Goal: Find specific page/section: Find specific page/section

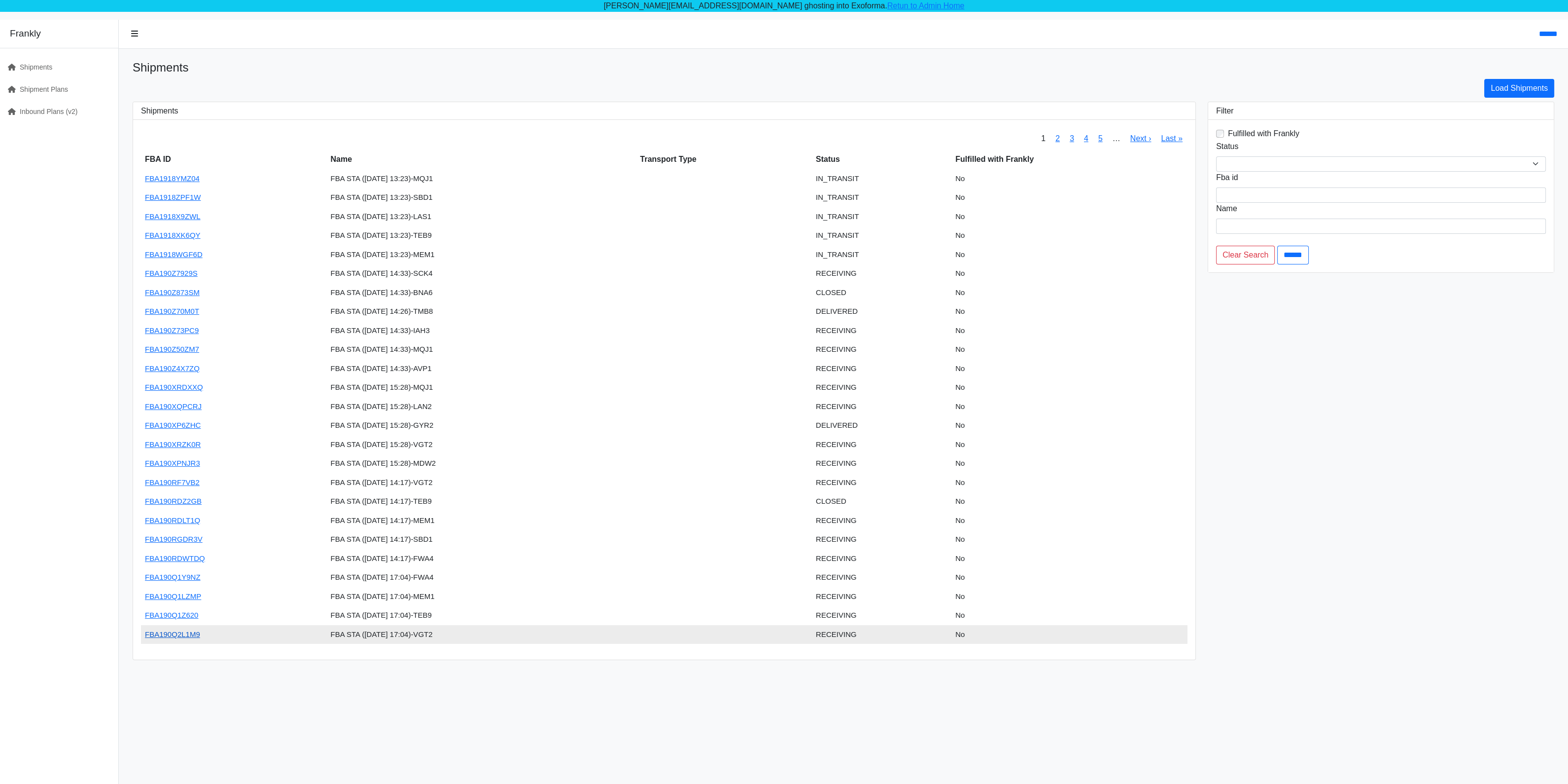
click at [170, 634] on link "FBA190Q2L1M9" at bounding box center [172, 634] width 55 height 9
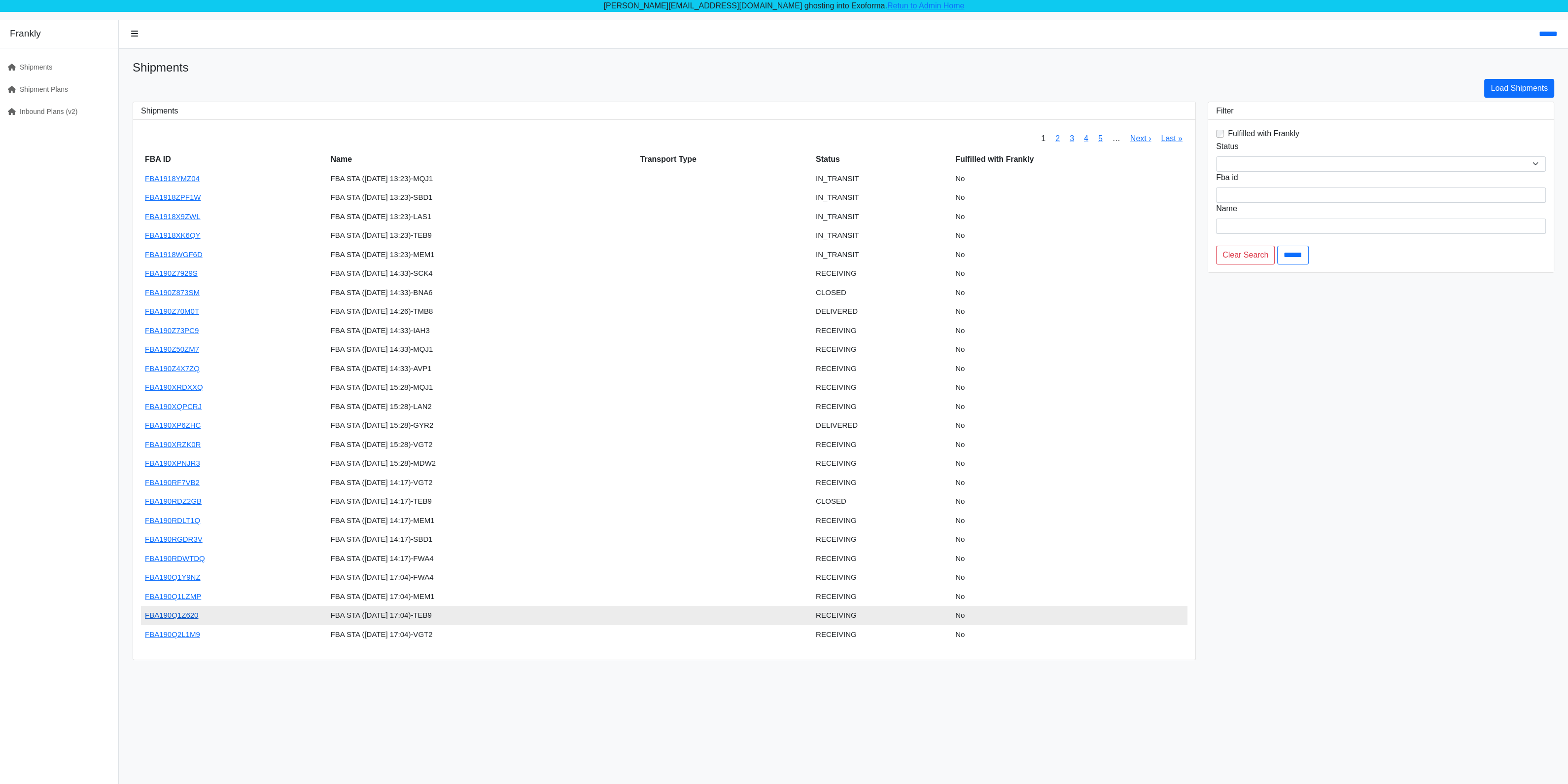
click at [188, 616] on link "FBA190Q1Z620" at bounding box center [172, 614] width 53 height 9
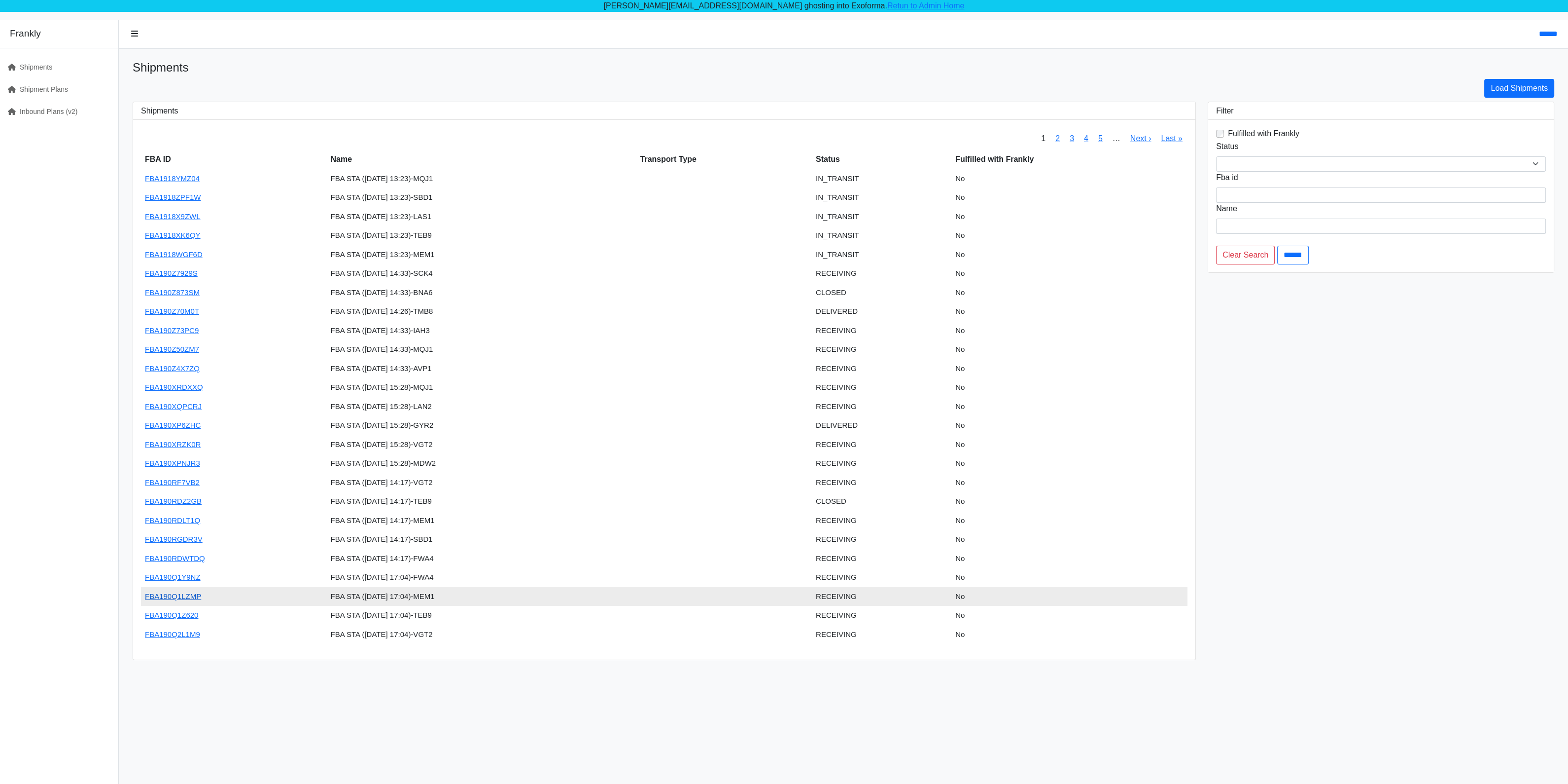
click at [188, 593] on link "FBA190Q1LZMP" at bounding box center [173, 596] width 56 height 9
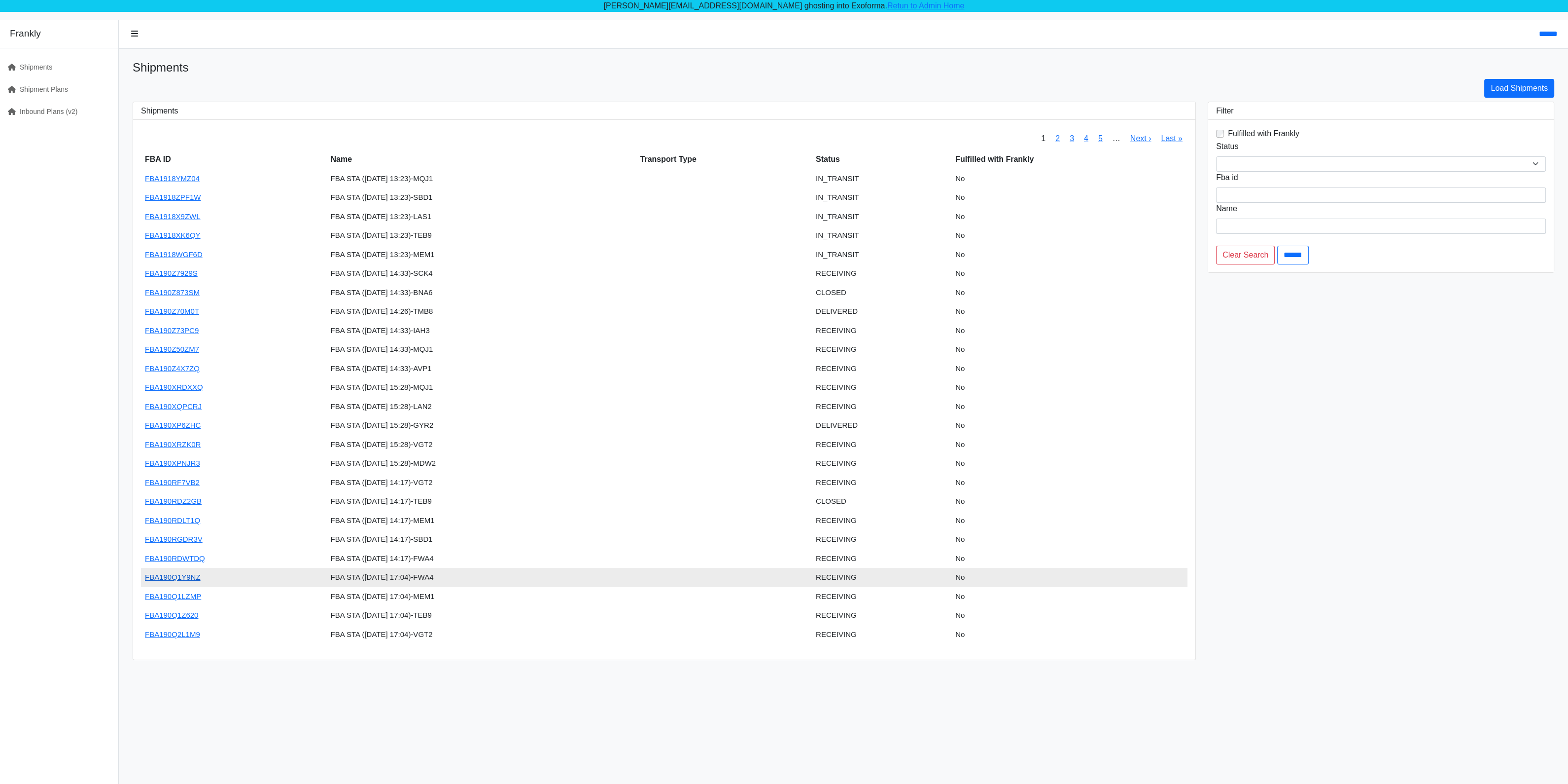
click at [165, 574] on link "FBA190Q1Y9NZ" at bounding box center [173, 576] width 56 height 9
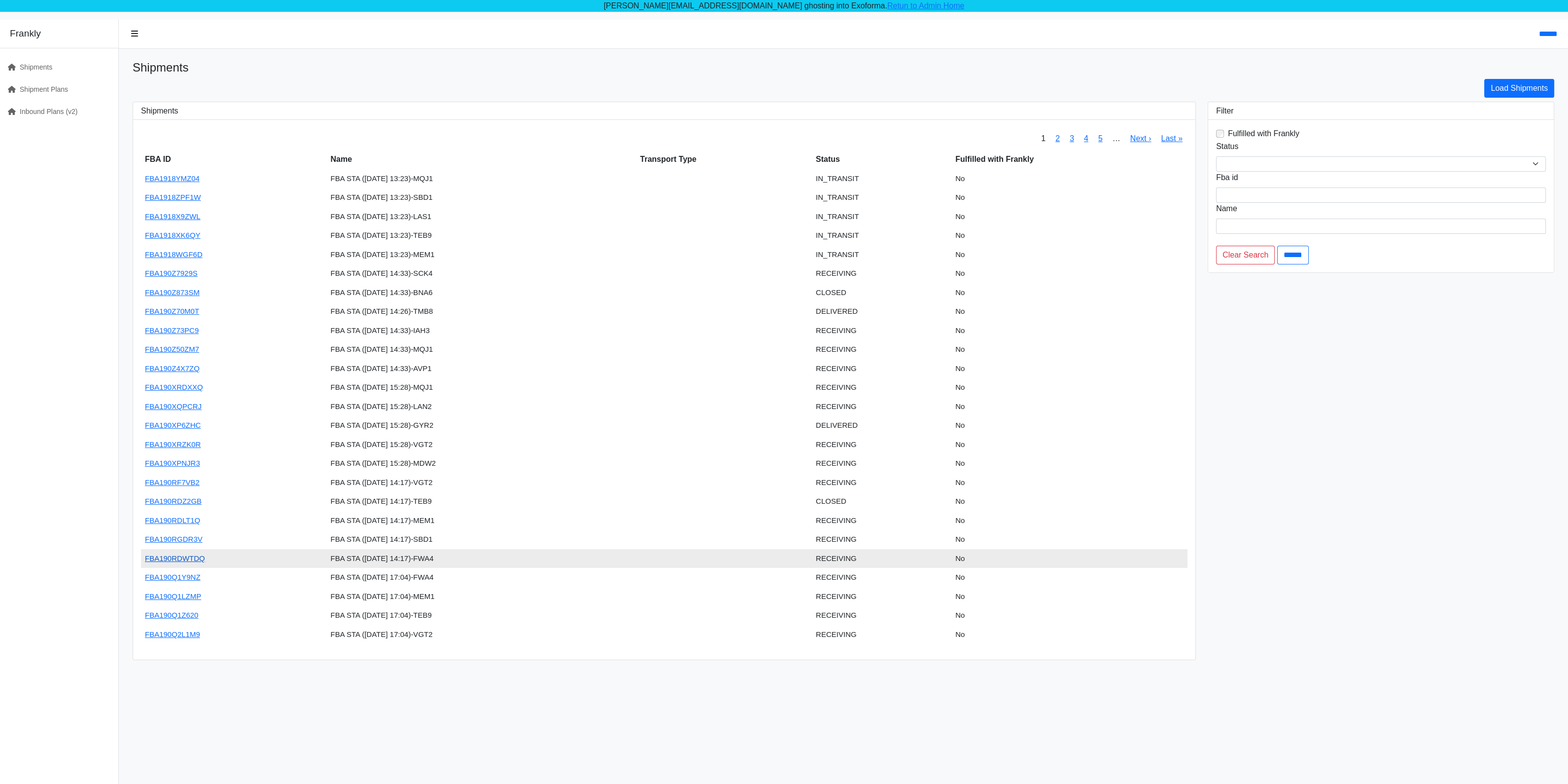
click at [171, 555] on link "FBA190RDWTDQ" at bounding box center [175, 558] width 60 height 9
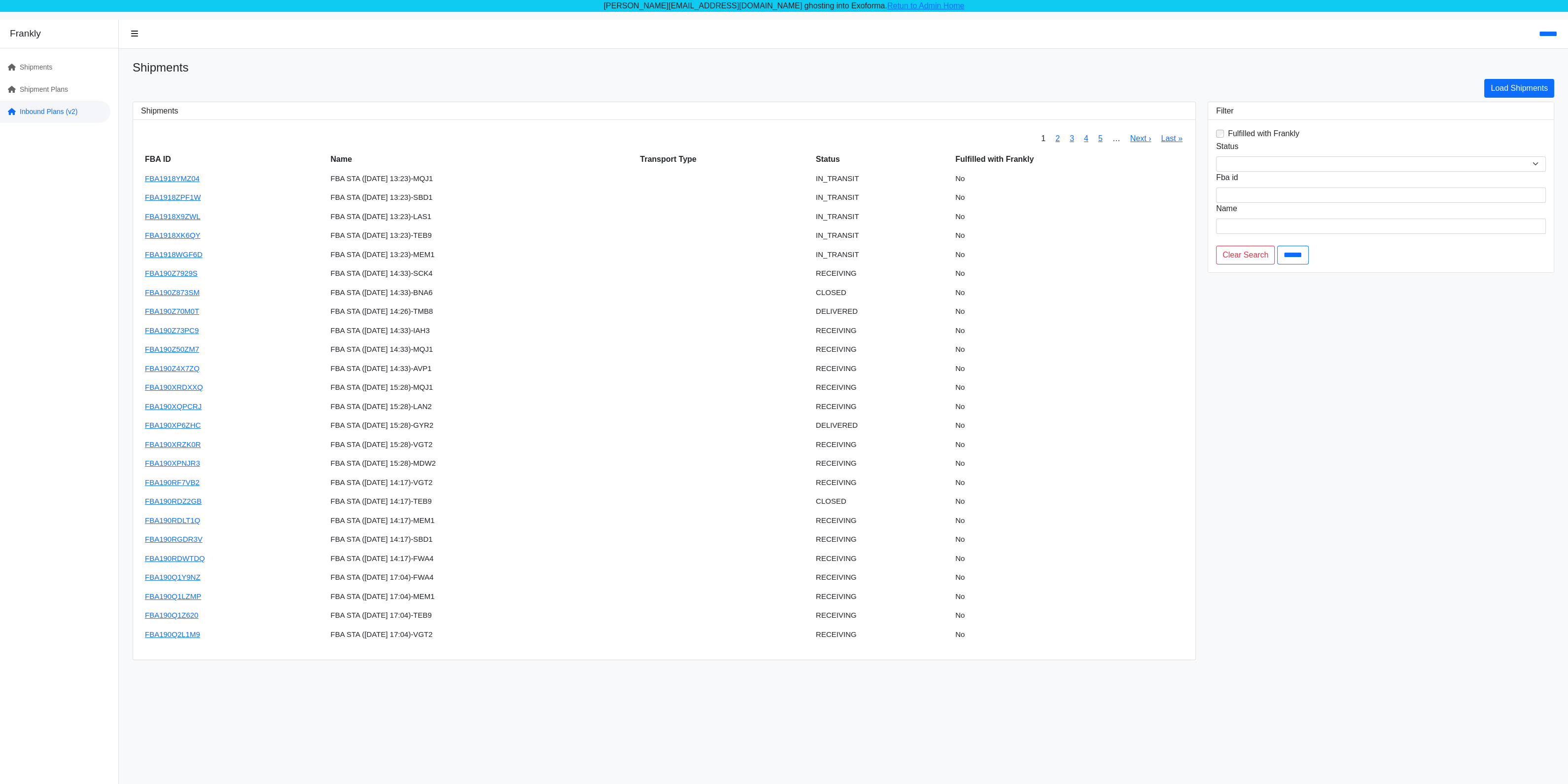
click at [55, 110] on link "Inbound Plans (v2)" at bounding box center [55, 111] width 110 height 22
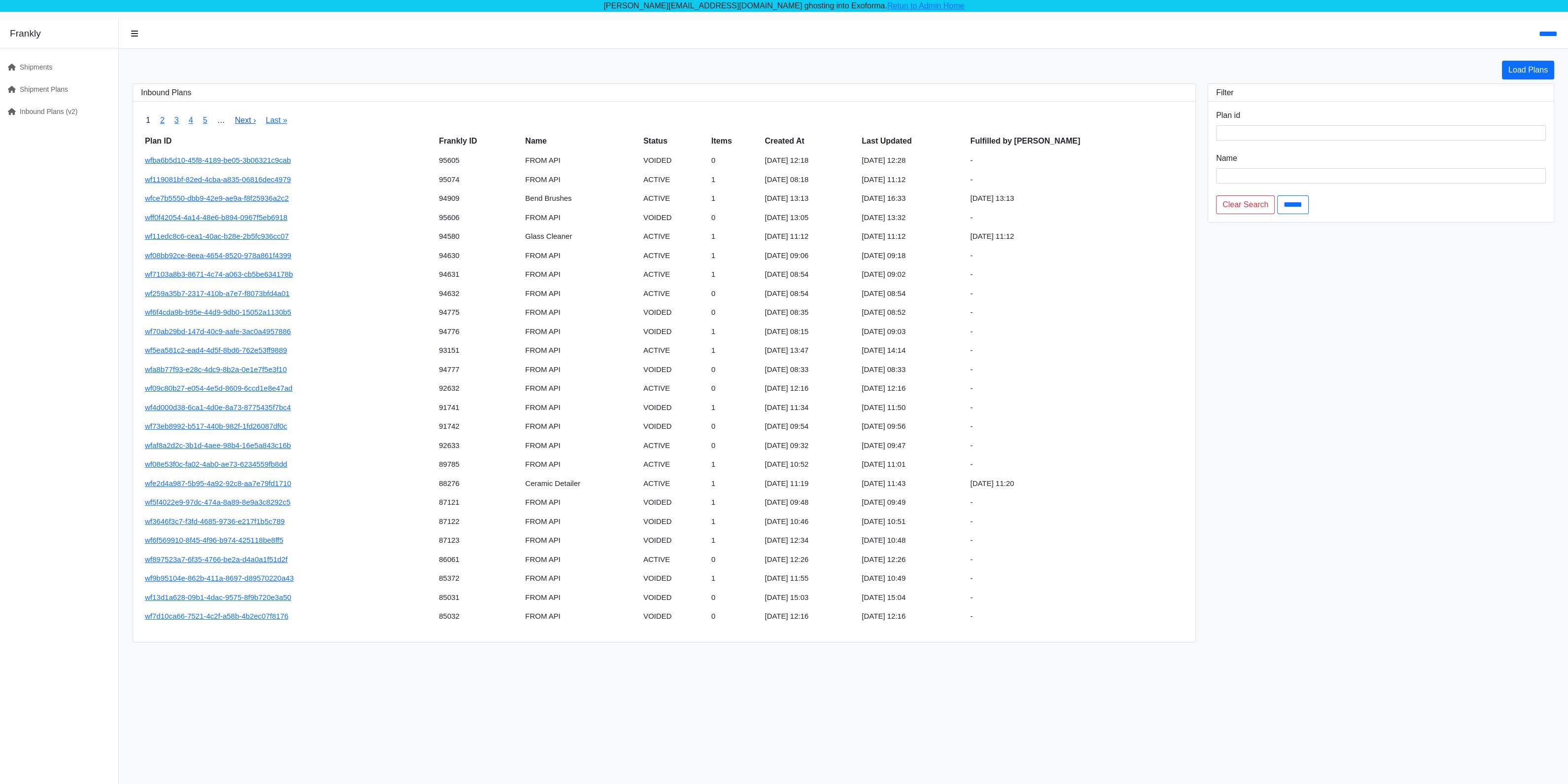
click at [243, 122] on link "Next ›" at bounding box center [245, 120] width 21 height 9
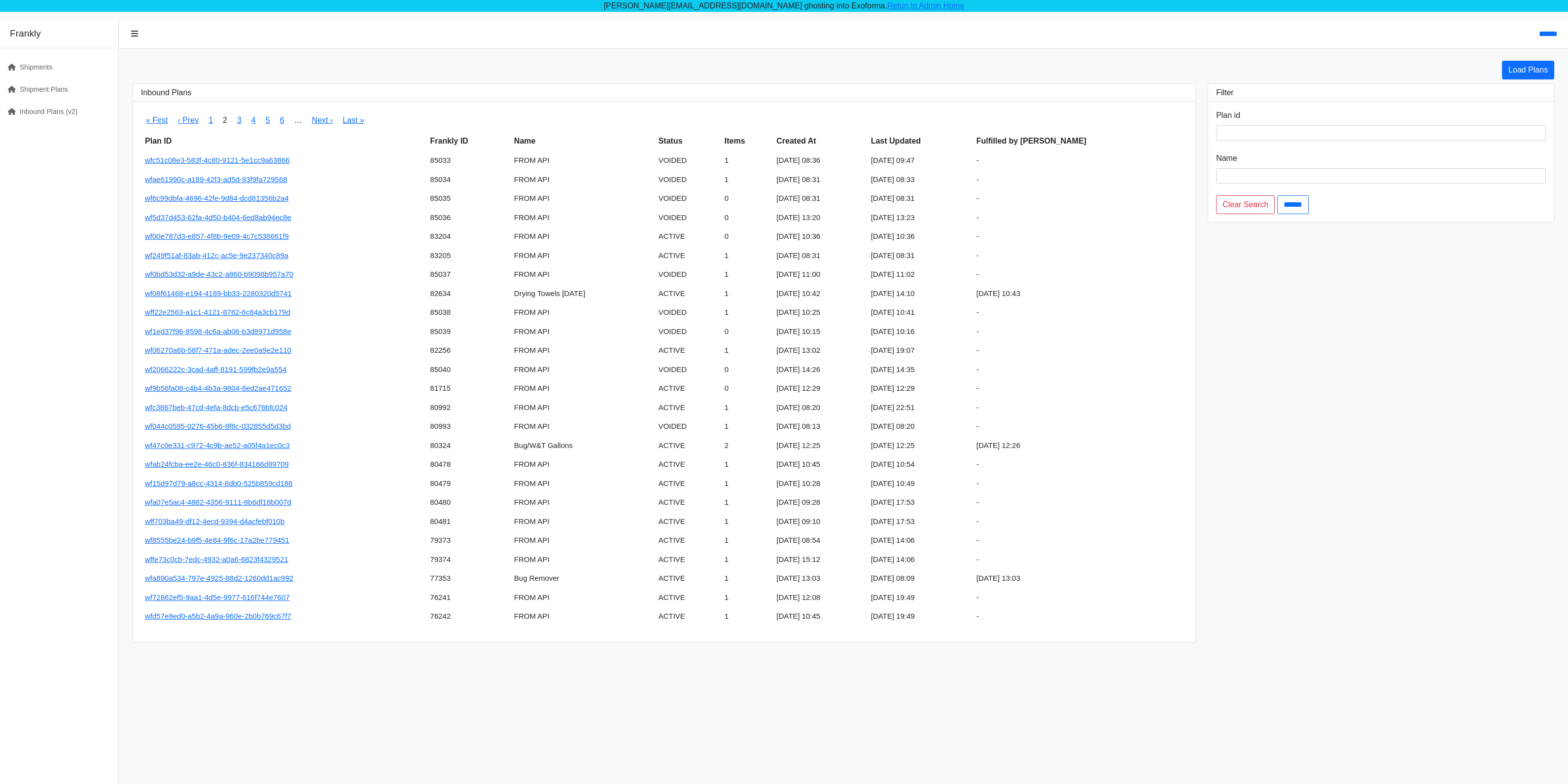
click at [1528, 59] on div "****** Load Plans Inbound Plans « First ‹ Prev 1 2 3 4 5 6 … Next › Last » Plan…" at bounding box center [844, 412] width 1450 height 784
click at [1524, 77] on link "Load Plans" at bounding box center [1528, 70] width 53 height 19
click at [210, 121] on link "1" at bounding box center [210, 120] width 5 height 9
